Goal: Check status: Check status

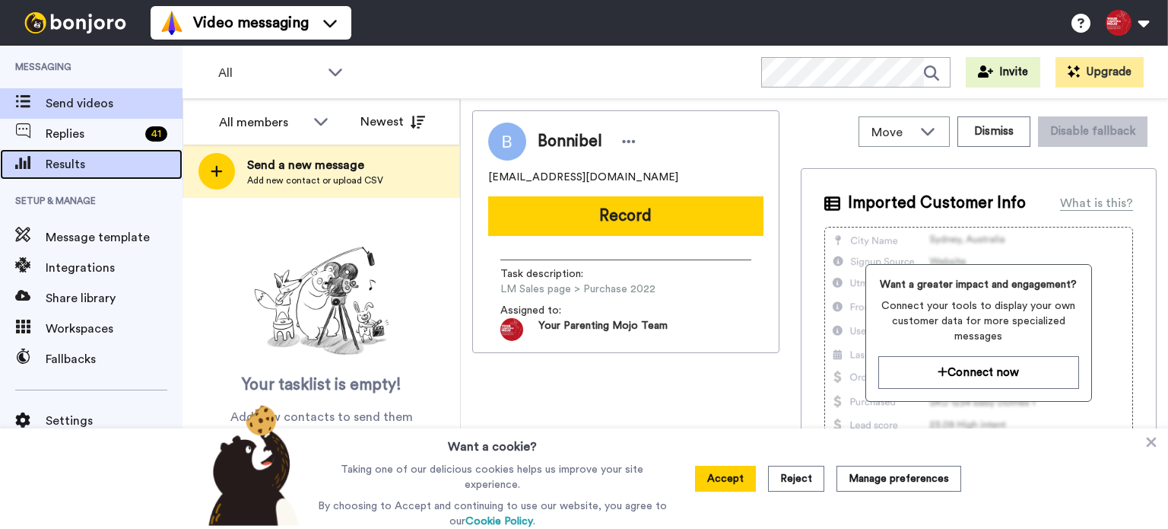
click at [82, 155] on span "Results" at bounding box center [114, 164] width 137 height 18
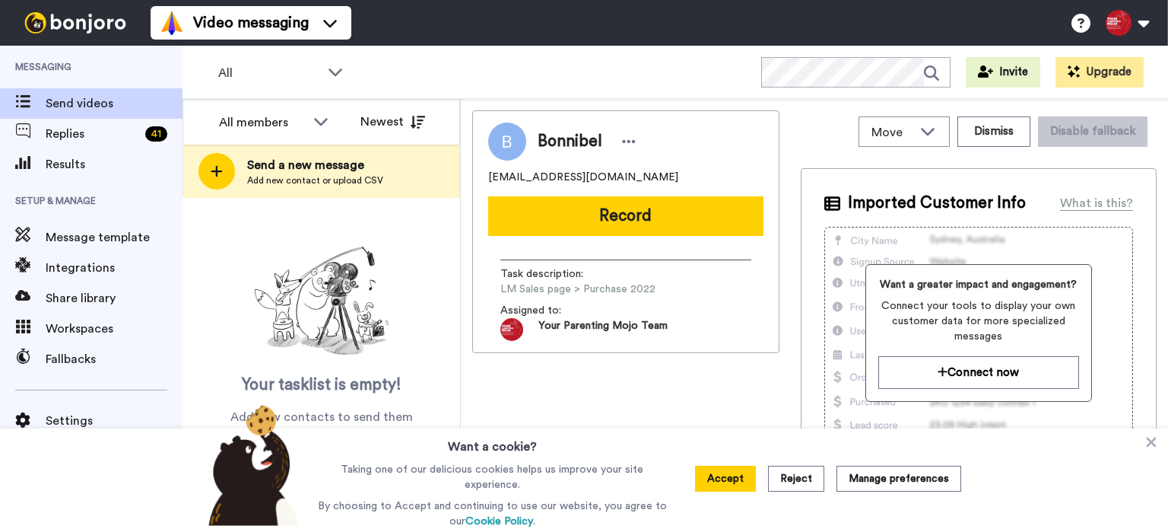
click at [89, 173] on span "Results" at bounding box center [114, 164] width 137 height 18
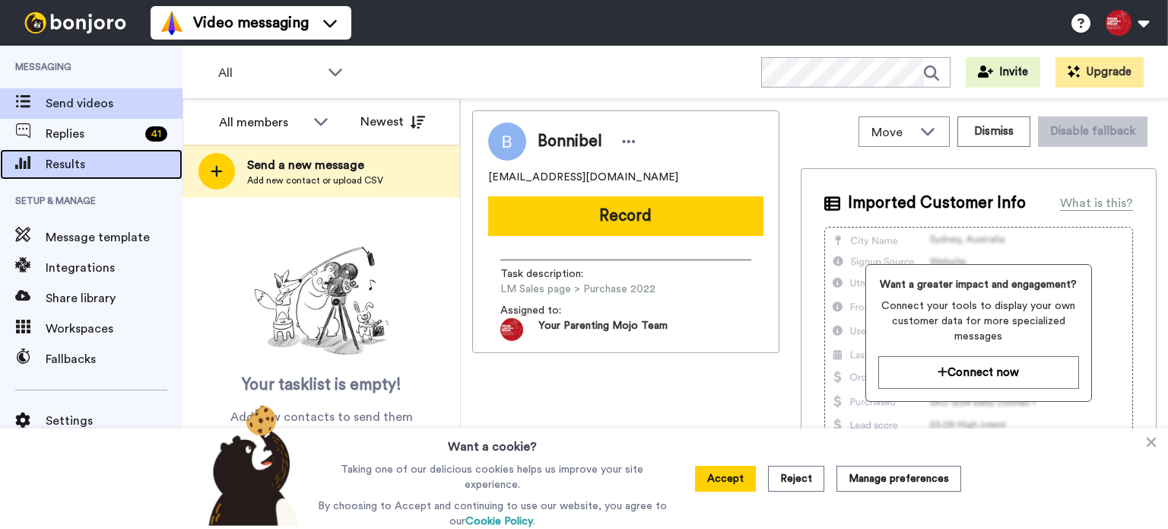
click at [46, 164] on span "Results" at bounding box center [114, 164] width 137 height 18
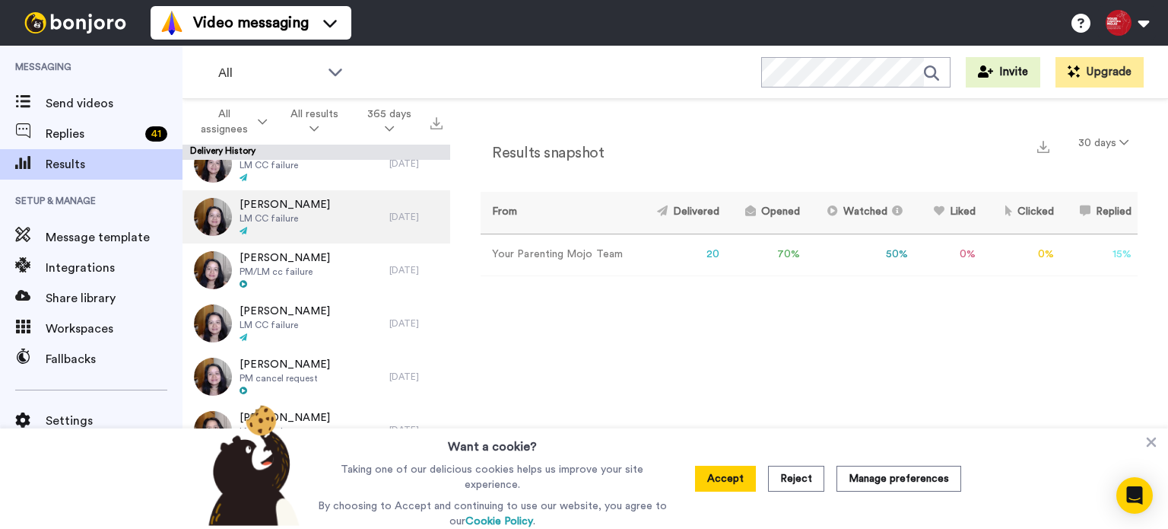
scroll to position [152, 0]
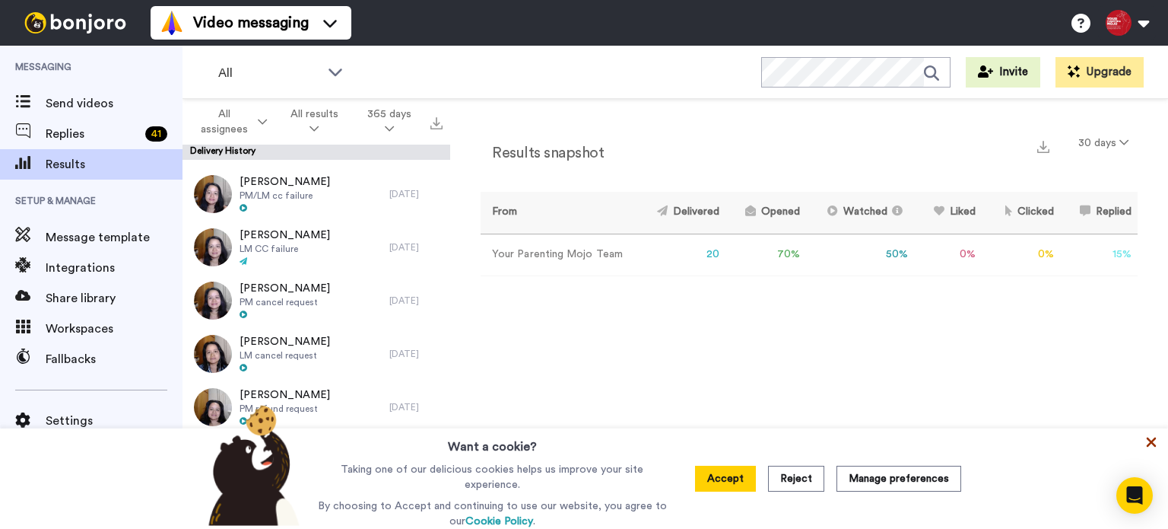
click at [1152, 447] on icon at bounding box center [1152, 442] width 10 height 10
